Goal: Communication & Community: Answer question/provide support

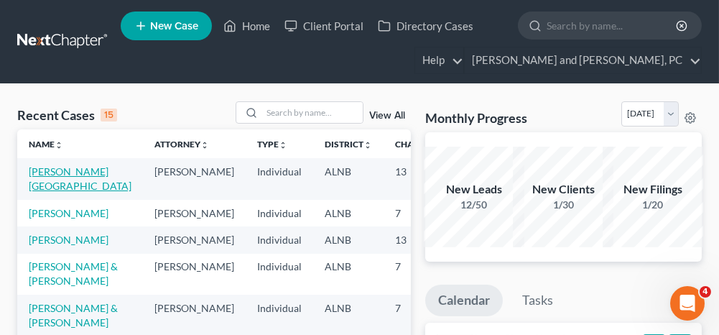
click at [52, 172] on link "[PERSON_NAME][GEOGRAPHIC_DATA]" at bounding box center [80, 178] width 103 height 27
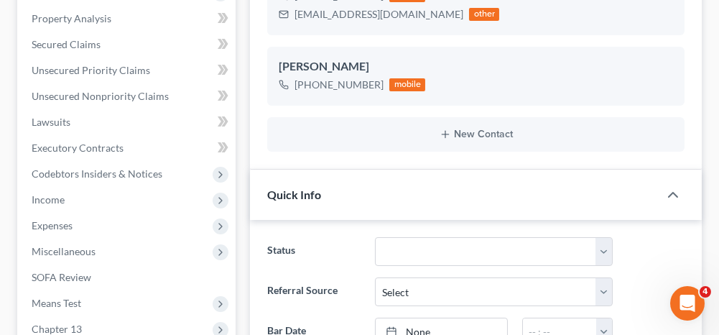
scroll to position [14051, 0]
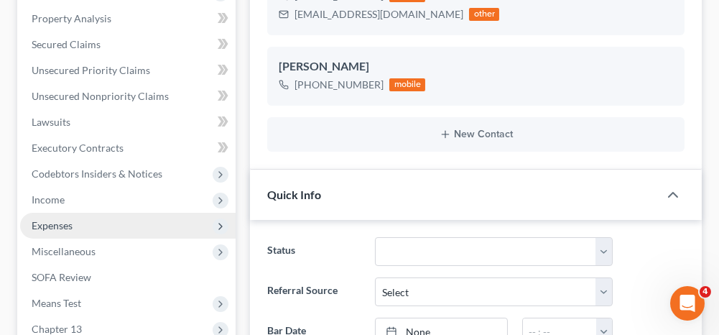
click at [131, 213] on span "Expenses" at bounding box center [128, 226] width 216 height 26
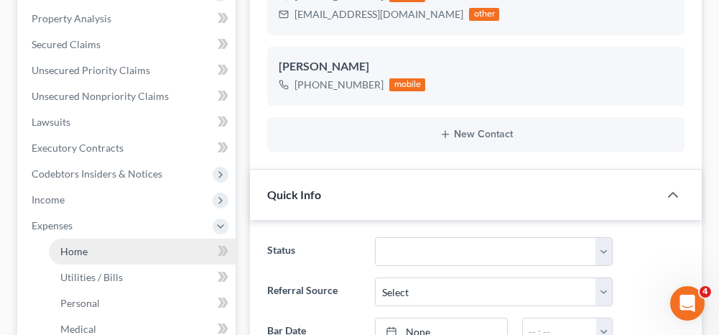
click at [126, 239] on link "Home" at bounding box center [142, 252] width 187 height 26
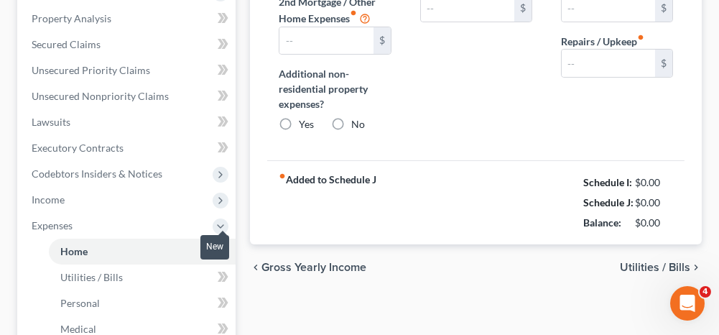
type input "0.00"
radio input "true"
type input "0.00"
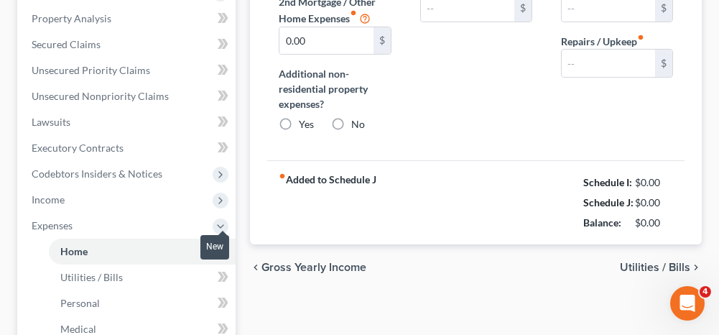
type input "0.00"
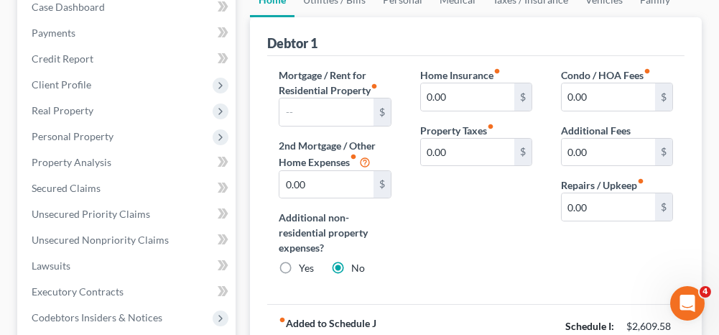
scroll to position [144, 0]
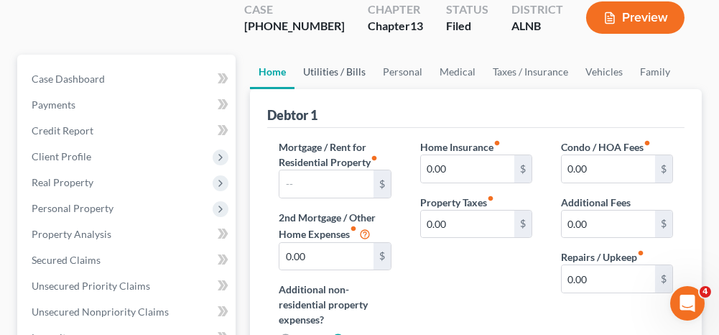
click at [354, 55] on link "Utilities / Bills" at bounding box center [335, 72] width 80 height 34
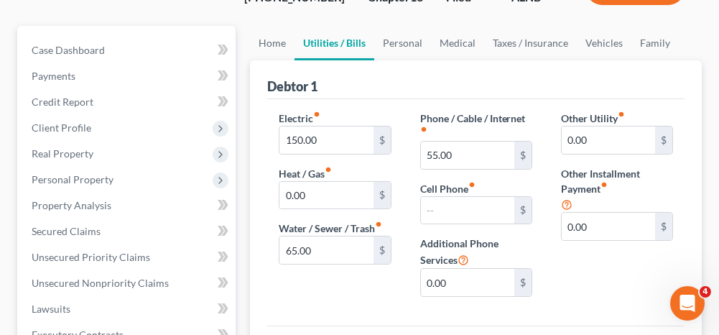
scroll to position [144, 0]
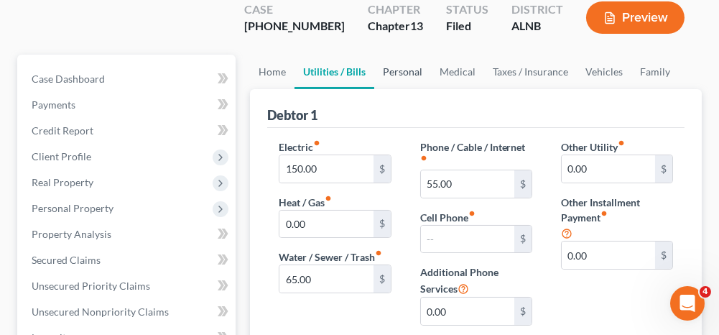
click at [406, 55] on link "Personal" at bounding box center [402, 72] width 57 height 34
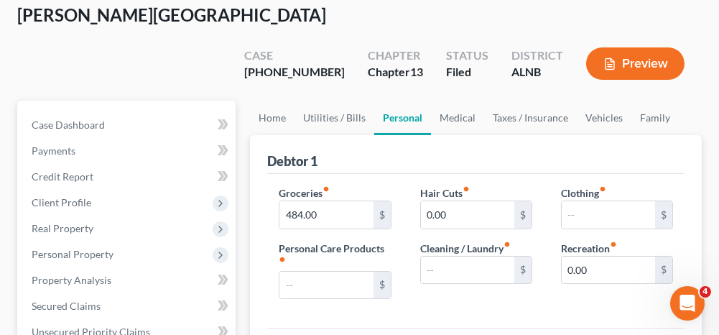
scroll to position [72, 0]
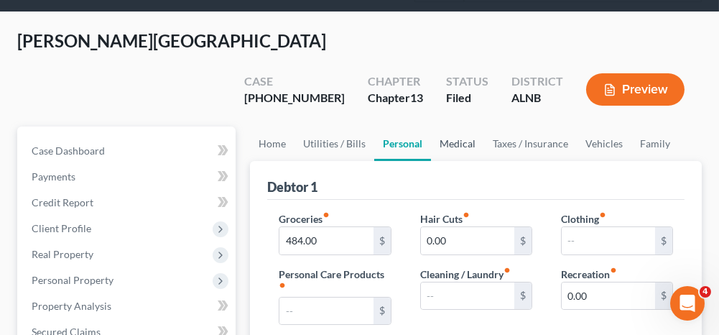
click at [458, 126] on link "Medical" at bounding box center [457, 143] width 53 height 34
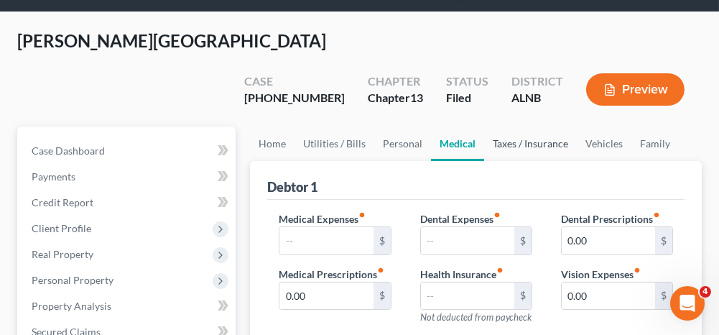
click at [530, 126] on link "Taxes / Insurance" at bounding box center [530, 143] width 93 height 34
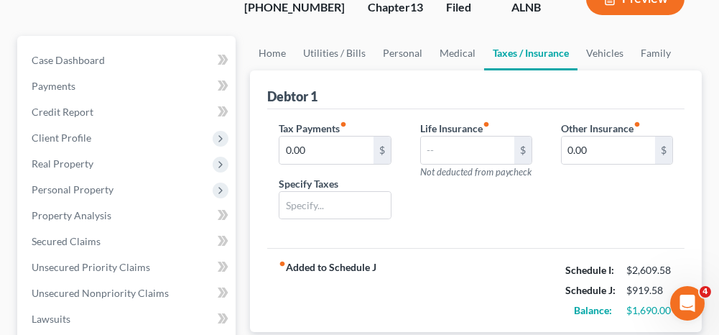
scroll to position [72, 0]
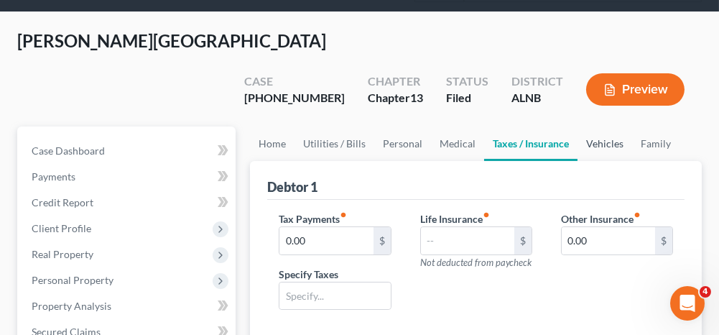
click at [596, 126] on link "Vehicles" at bounding box center [605, 143] width 55 height 34
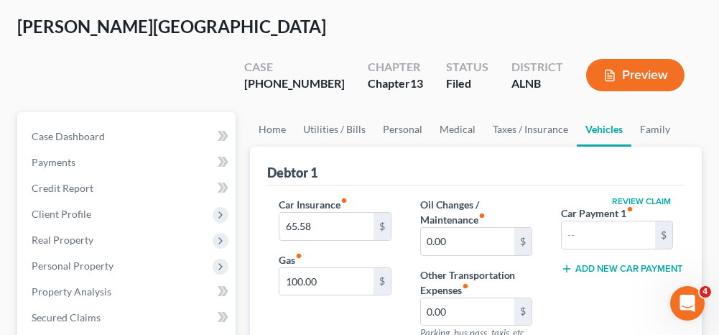
scroll to position [144, 0]
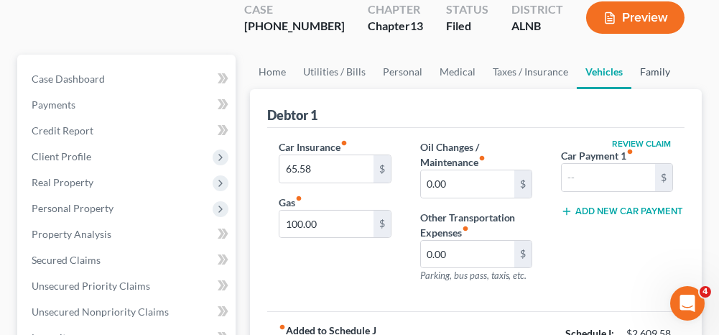
click at [652, 55] on link "Family" at bounding box center [655, 72] width 47 height 34
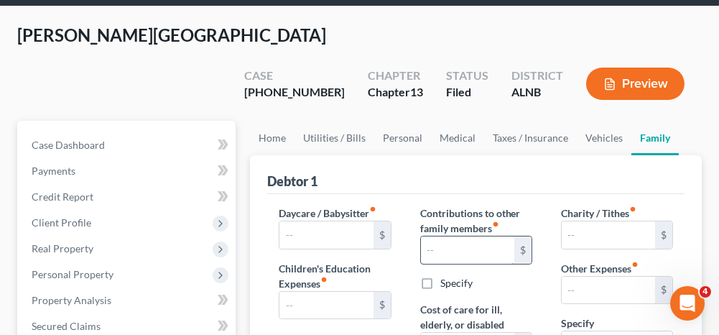
scroll to position [72, 0]
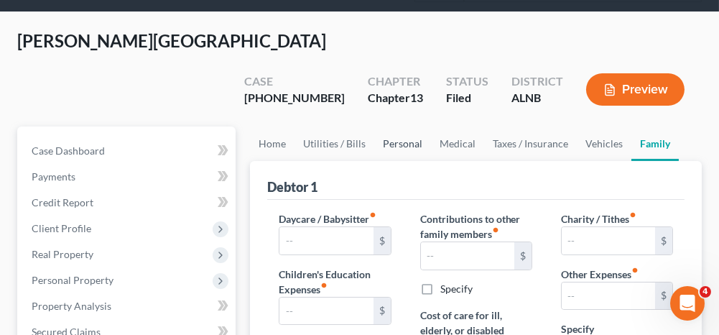
click at [394, 126] on link "Personal" at bounding box center [402, 143] width 57 height 34
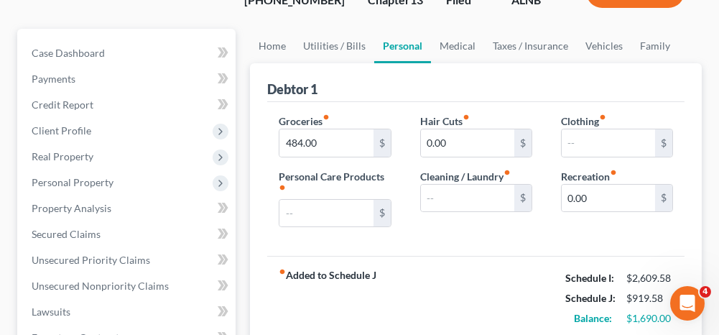
scroll to position [144, 0]
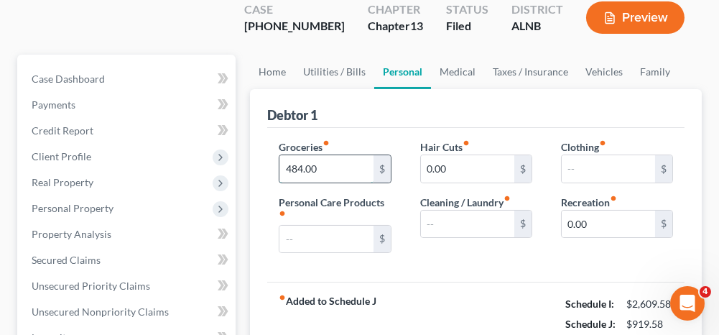
click at [320, 155] on input "484.00" at bounding box center [326, 168] width 93 height 27
click at [323, 155] on input "284.00" at bounding box center [326, 168] width 93 height 27
drag, startPoint x: 317, startPoint y: 132, endPoint x: 281, endPoint y: 128, distance: 36.2
click at [281, 155] on input "284.00" at bounding box center [326, 168] width 93 height 27
click at [331, 155] on input "294.00" at bounding box center [326, 168] width 93 height 27
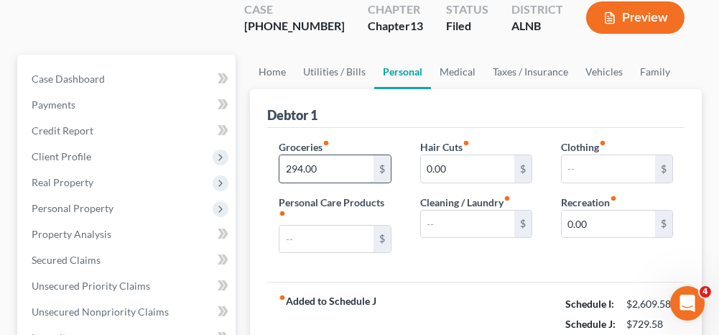
drag, startPoint x: 321, startPoint y: 131, endPoint x: 279, endPoint y: 128, distance: 42.5
click at [280, 155] on input "294.00" at bounding box center [326, 168] width 93 height 27
drag, startPoint x: 292, startPoint y: 134, endPoint x: 256, endPoint y: 134, distance: 36.7
click at [256, 134] on div "Debtor 1 Groceries fiber_manual_record 304.00 $ Personal Care Products fiber_ma…" at bounding box center [476, 227] width 452 height 277
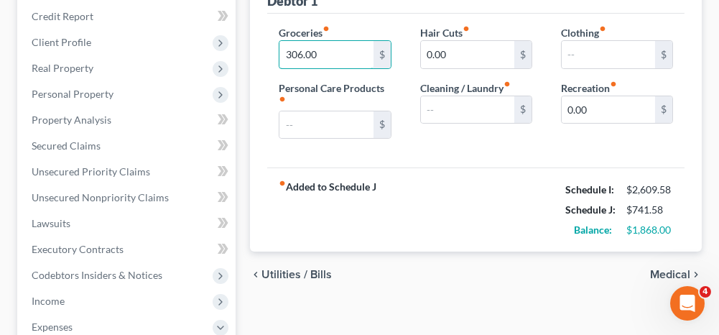
scroll to position [287, 0]
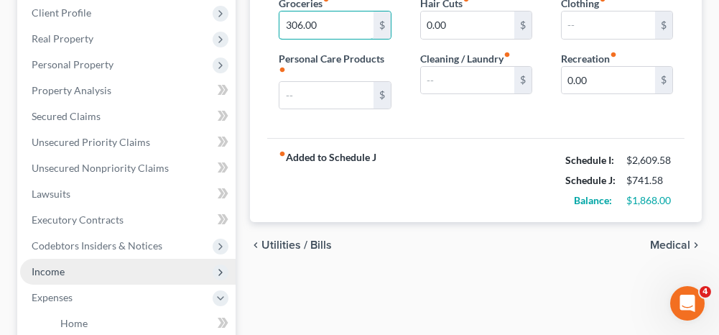
type input "306.00"
click at [160, 259] on span "Income" at bounding box center [128, 272] width 216 height 26
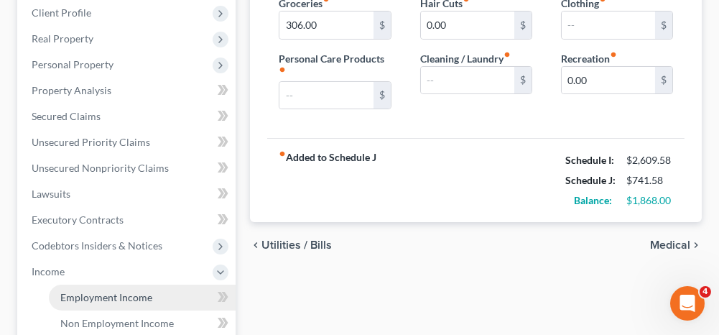
click at [145, 291] on span "Employment Income" at bounding box center [106, 297] width 92 height 12
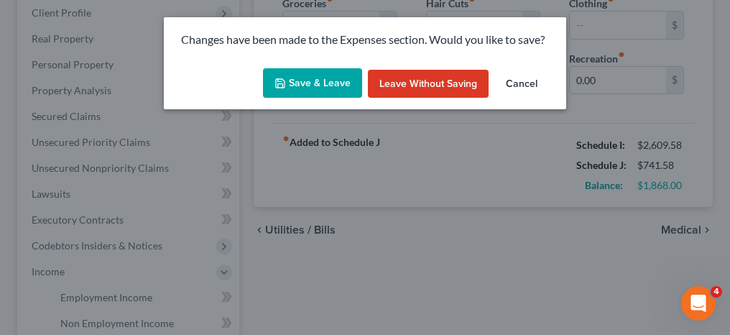
click at [320, 87] on button "Save & Leave" at bounding box center [312, 83] width 99 height 30
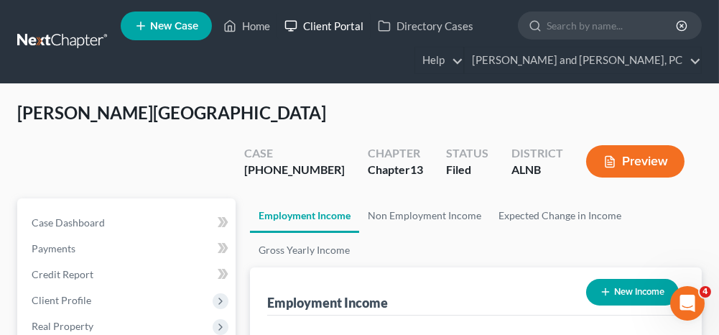
click at [315, 27] on link "Client Portal" at bounding box center [323, 26] width 93 height 26
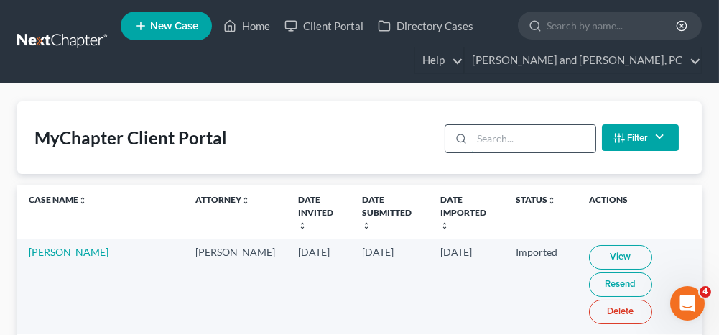
click at [571, 142] on input "search" at bounding box center [533, 138] width 123 height 27
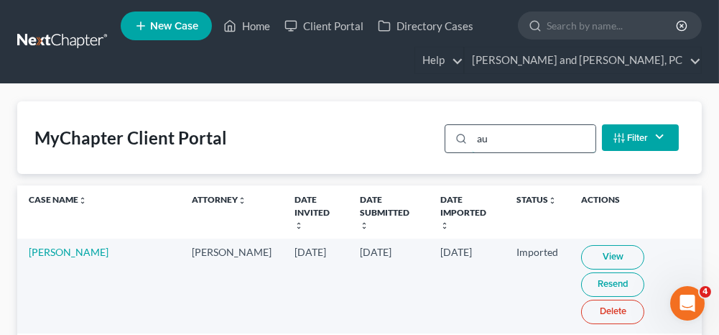
type input "a"
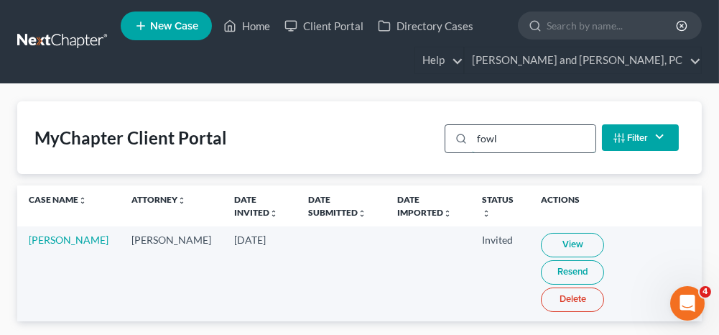
drag, startPoint x: 495, startPoint y: 139, endPoint x: 482, endPoint y: 139, distance: 13.0
click at [482, 139] on input "fowl" at bounding box center [533, 138] width 123 height 27
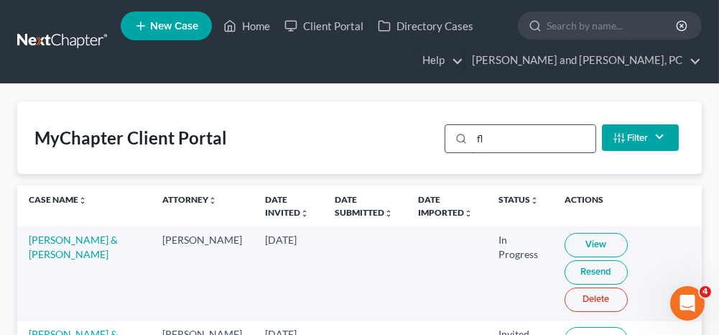
type input "l"
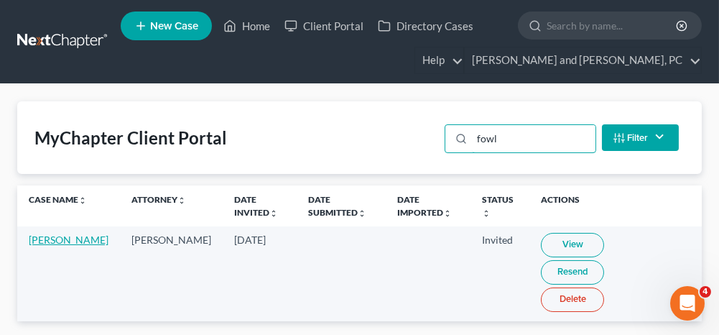
type input "fowl"
click at [34, 239] on link "[PERSON_NAME]" at bounding box center [69, 240] width 80 height 12
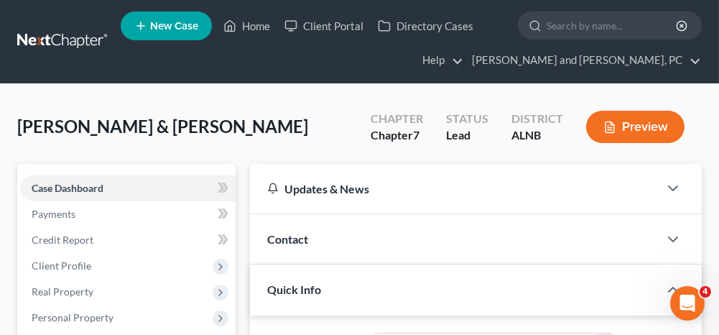
click at [287, 235] on span "Contact" at bounding box center [287, 239] width 41 height 14
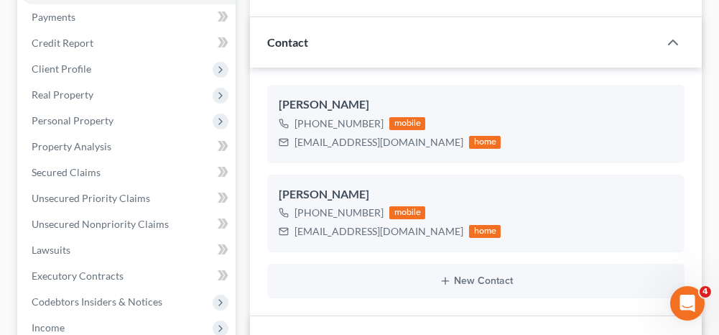
scroll to position [216, 0]
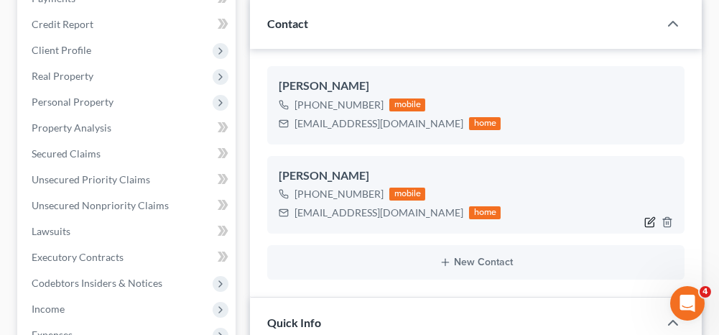
click at [650, 219] on icon "button" at bounding box center [650, 221] width 11 height 11
select select "0"
select select "1"
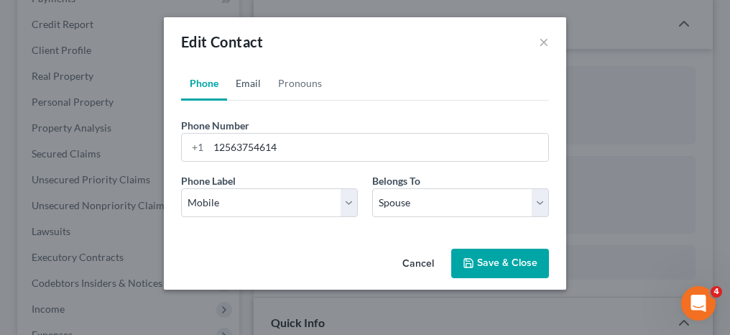
drag, startPoint x: 252, startPoint y: 83, endPoint x: 248, endPoint y: 111, distance: 27.6
click at [252, 83] on link "Email" at bounding box center [248, 83] width 42 height 34
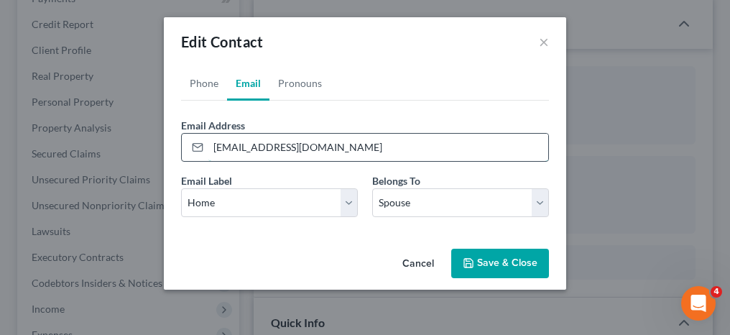
click at [310, 149] on input "[EMAIL_ADDRESS][DOMAIN_NAME]" at bounding box center [378, 147] width 340 height 27
type input "[EMAIL_ADDRESS][DOMAIN_NAME]"
drag, startPoint x: 481, startPoint y: 249, endPoint x: 487, endPoint y: 236, distance: 14.8
click at [485, 244] on div "Cancel Save & Close" at bounding box center [365, 266] width 402 height 47
click at [483, 266] on button "Save & Close" at bounding box center [500, 264] width 98 height 30
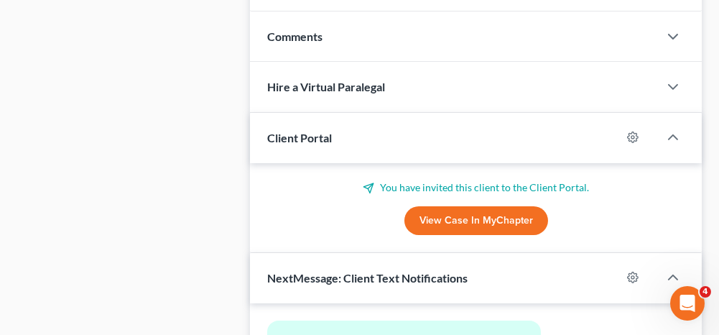
scroll to position [862, 0]
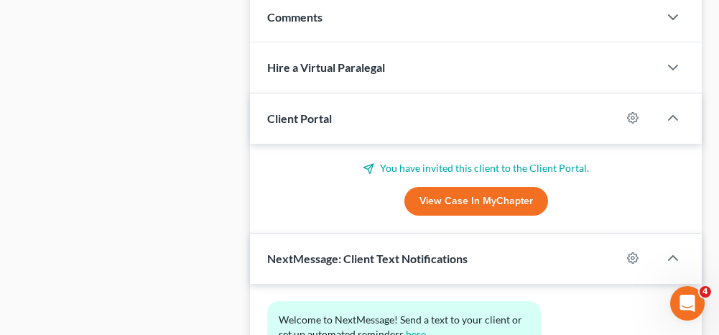
click at [459, 200] on link "View Case in MyChapter" at bounding box center [477, 201] width 144 height 29
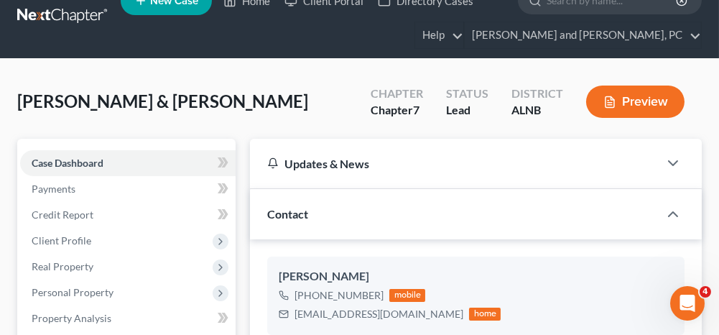
scroll to position [0, 0]
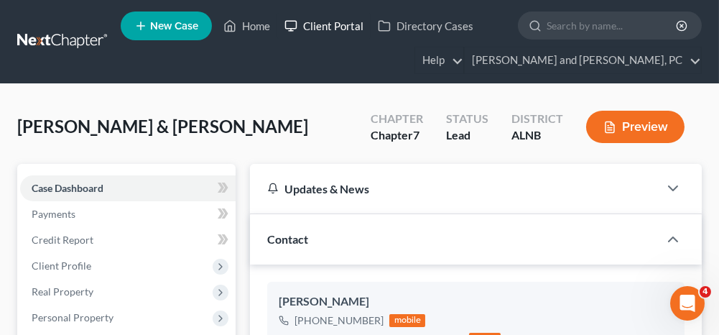
click at [346, 24] on link "Client Portal" at bounding box center [323, 26] width 93 height 26
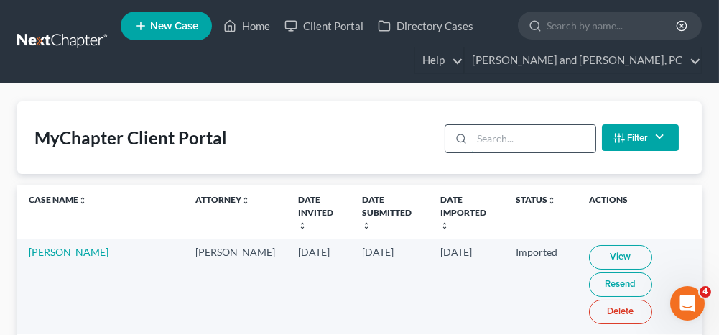
click at [505, 137] on input "search" at bounding box center [533, 138] width 123 height 27
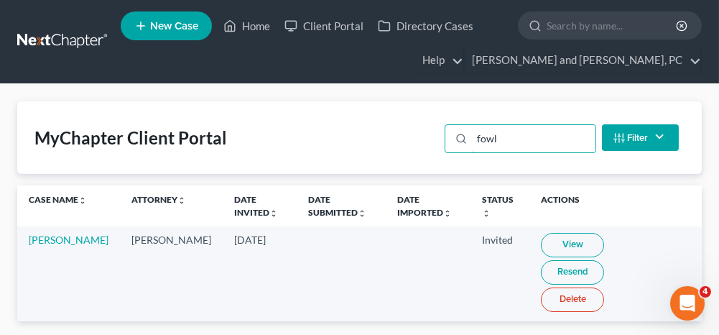
type input "fowl"
click at [604, 260] on link "Resend" at bounding box center [572, 272] width 63 height 24
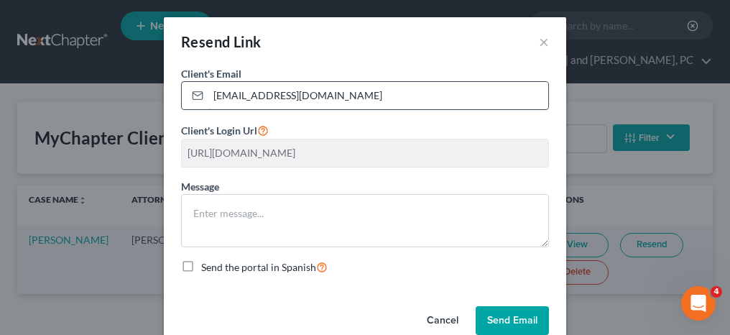
click at [305, 95] on input "[EMAIL_ADDRESS][DOMAIN_NAME]" at bounding box center [378, 95] width 340 height 27
type input "[EMAIL_ADDRESS][DOMAIN_NAME]"
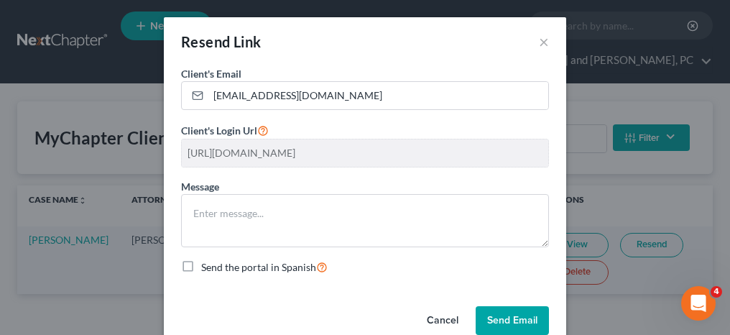
click at [498, 320] on button "Send Email" at bounding box center [512, 320] width 73 height 29
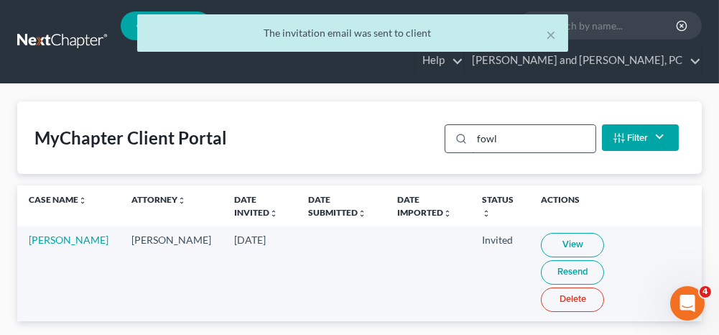
drag, startPoint x: 509, startPoint y: 134, endPoint x: 463, endPoint y: 148, distance: 48.0
click at [463, 148] on div "fowl" at bounding box center [520, 138] width 151 height 29
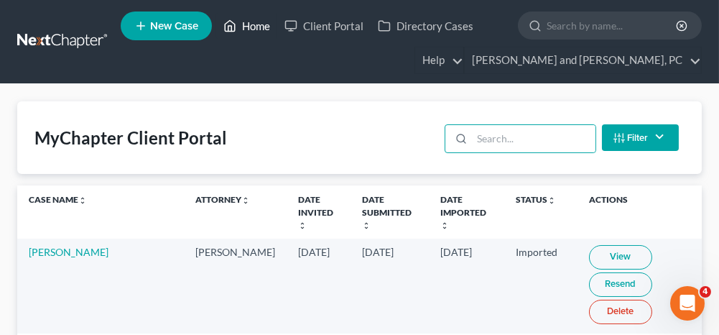
click at [253, 27] on link "Home" at bounding box center [246, 26] width 61 height 26
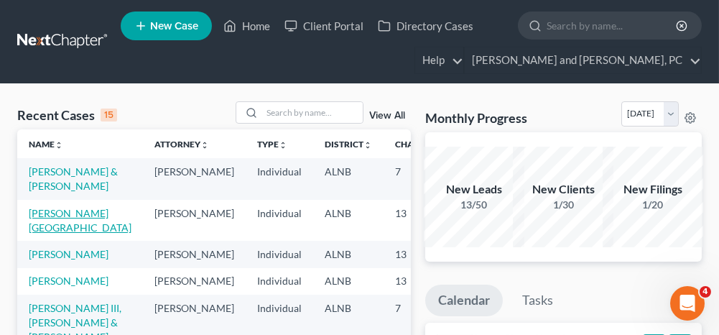
click at [61, 213] on link "[PERSON_NAME][GEOGRAPHIC_DATA]" at bounding box center [80, 220] width 103 height 27
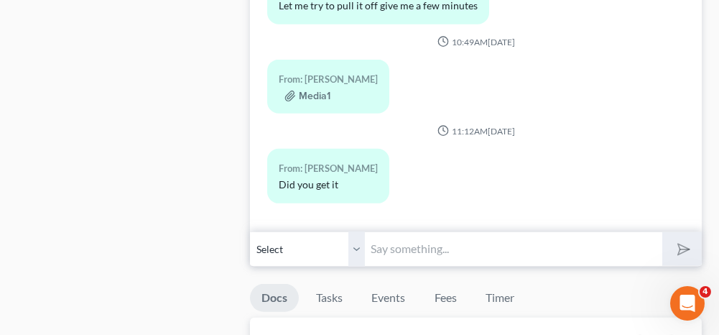
scroll to position [1293, 0]
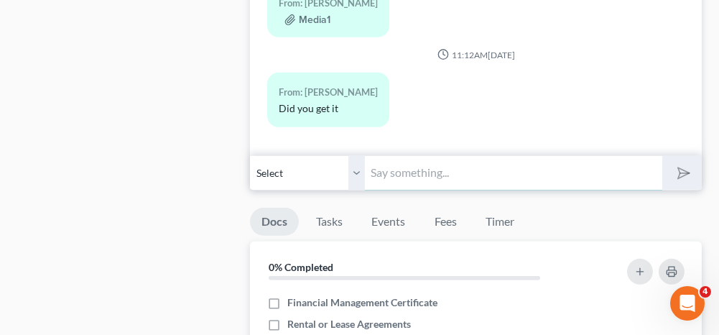
click at [422, 155] on input "text" at bounding box center [513, 172] width 297 height 35
type input "Yes, thank you"
drag, startPoint x: 688, startPoint y: 130, endPoint x: 477, endPoint y: 133, distance: 210.5
click at [688, 165] on polygon "submit" at bounding box center [681, 173] width 17 height 17
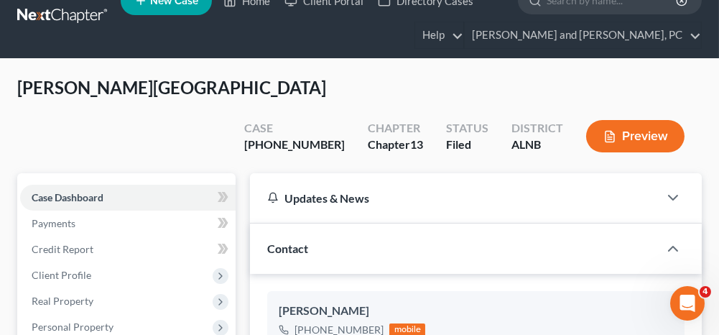
scroll to position [0, 0]
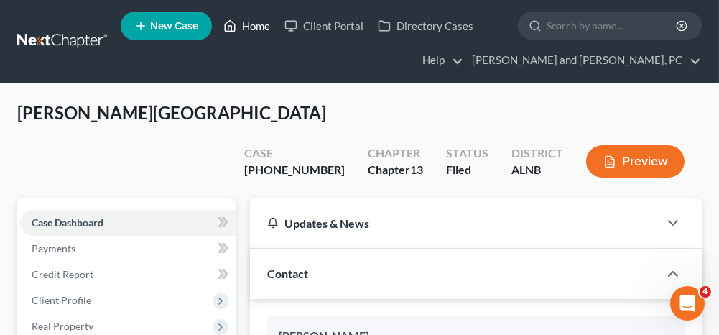
click at [257, 26] on link "Home" at bounding box center [246, 26] width 61 height 26
